Goal: Task Accomplishment & Management: Manage account settings

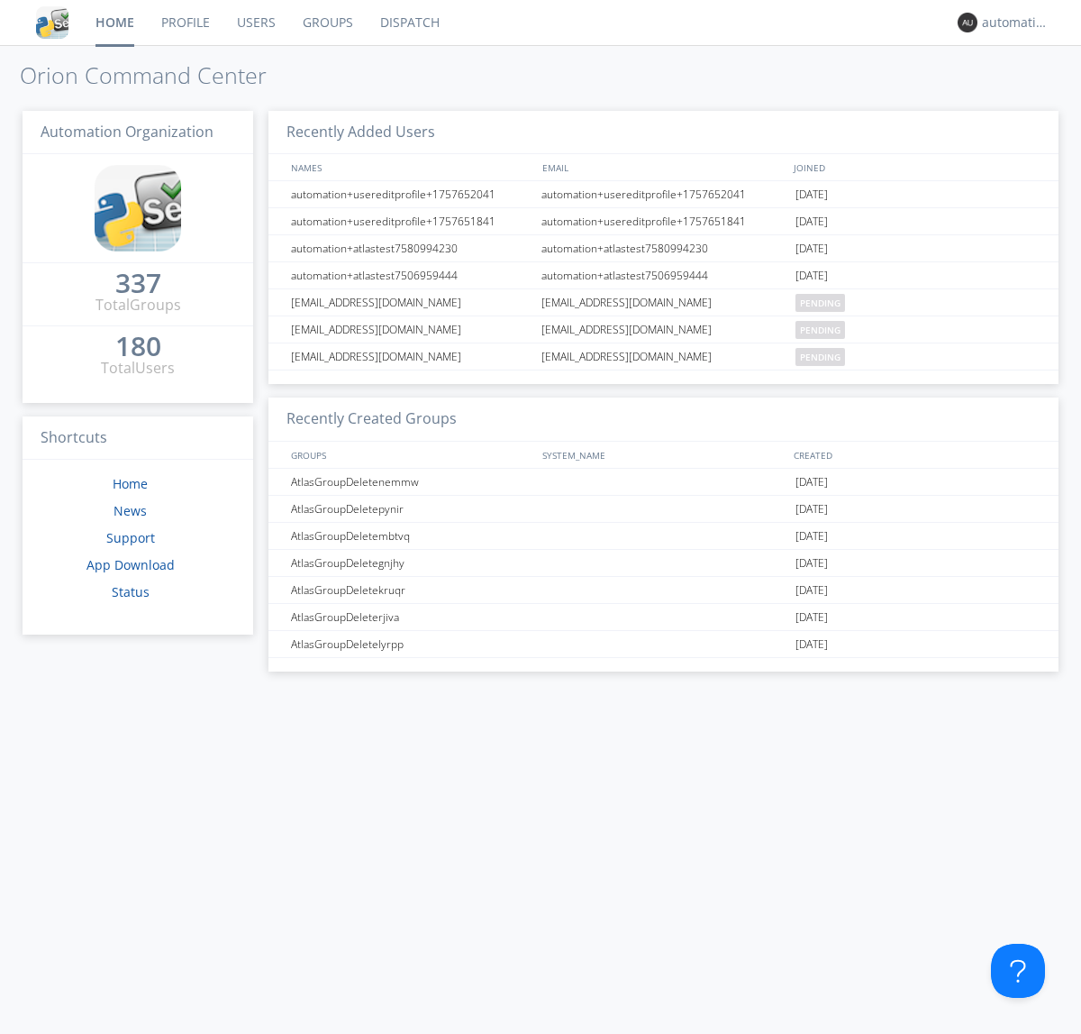
click at [408, 23] on link "Dispatch" at bounding box center [410, 22] width 87 height 45
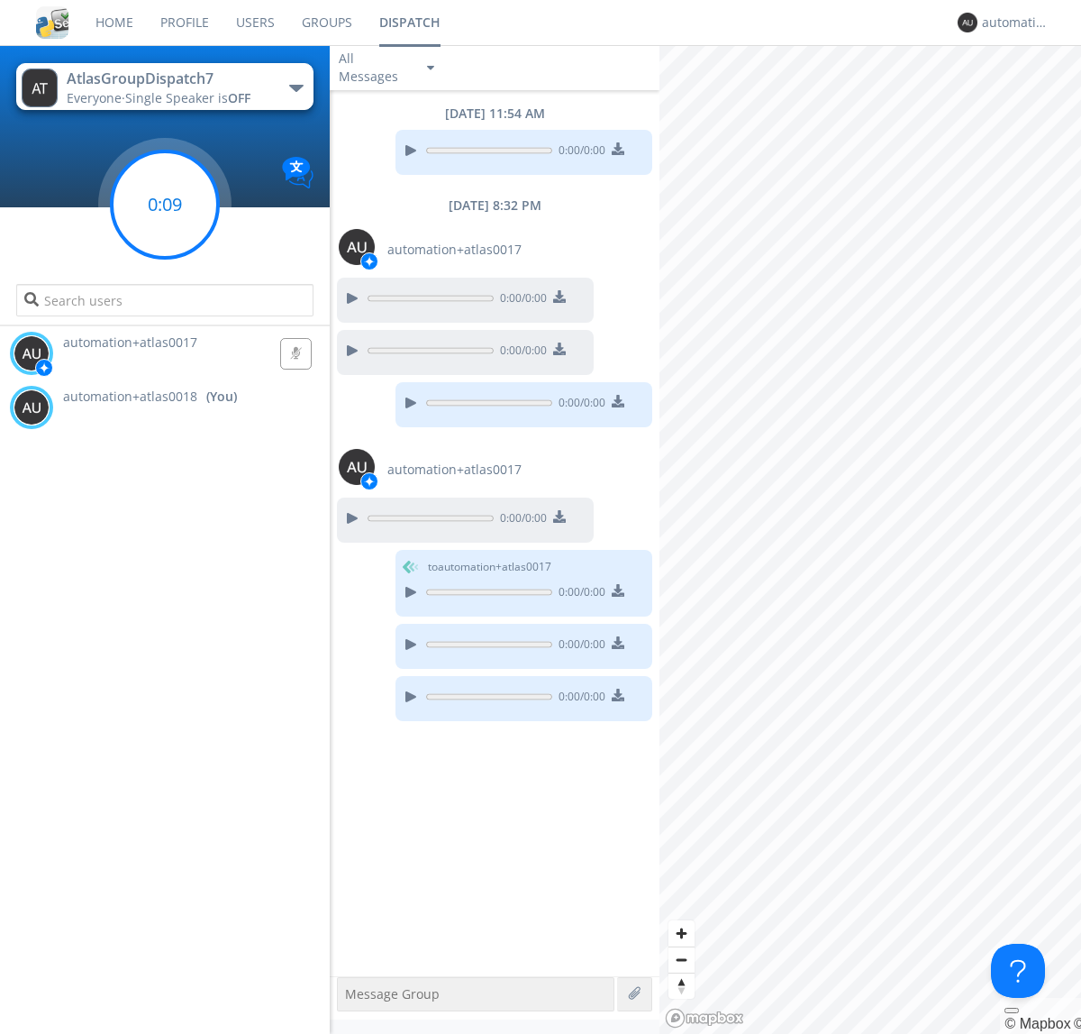
click at [165, 205] on g at bounding box center [165, 204] width 106 height 106
click at [1011, 23] on div "automation+atlas0018" at bounding box center [1016, 23] width 68 height 18
click at [1025, 95] on div "Log Out" at bounding box center [1025, 95] width 93 height 32
